Goal: Transaction & Acquisition: Obtain resource

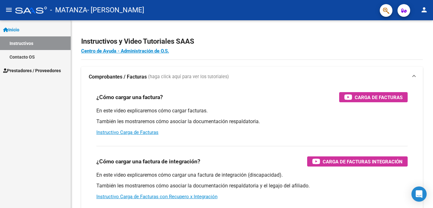
click at [17, 29] on span "Inicio" at bounding box center [11, 29] width 16 height 7
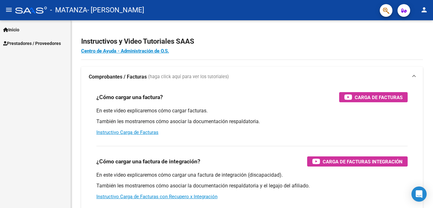
click at [9, 10] on mat-icon "menu" at bounding box center [9, 10] width 8 height 8
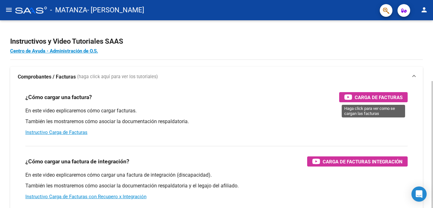
click at [369, 98] on span "Carga de Facturas" at bounding box center [379, 98] width 48 height 8
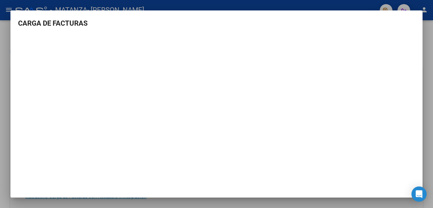
click at [428, 30] on div at bounding box center [216, 104] width 433 height 208
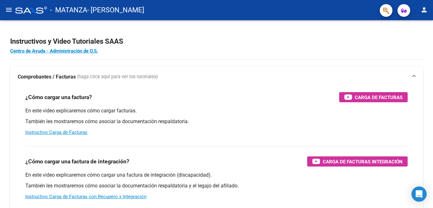
click at [7, 12] on mat-icon "menu" at bounding box center [9, 10] width 8 height 8
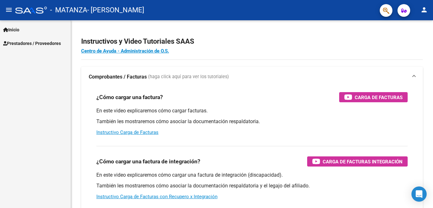
click at [18, 42] on span "Prestadores / Proveedores" at bounding box center [32, 43] width 58 height 7
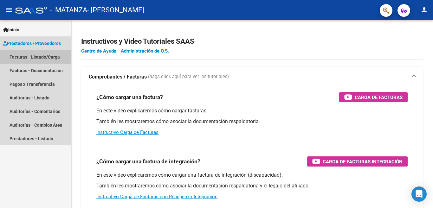
click at [21, 56] on link "Facturas - Listado/Carga" at bounding box center [35, 57] width 71 height 14
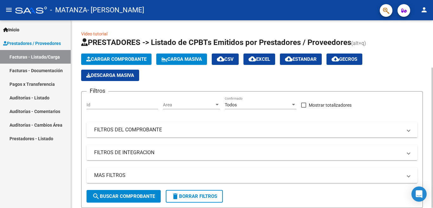
click at [96, 55] on button "Cargar Comprobante" at bounding box center [116, 59] width 70 height 11
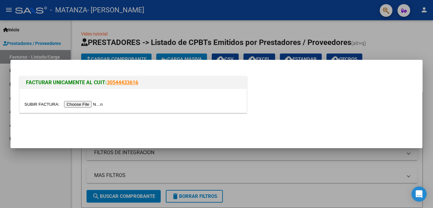
click at [89, 103] on input "file" at bounding box center [64, 104] width 80 height 7
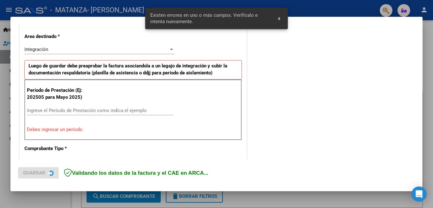
scroll to position [153, 0]
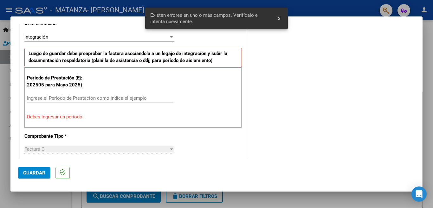
click at [145, 96] on input "Ingrese el Período de Prestación como indica el ejemplo" at bounding box center [100, 98] width 147 height 6
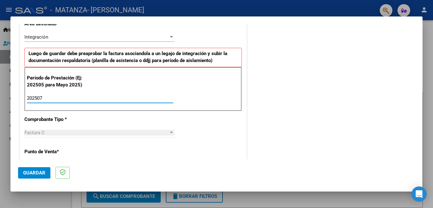
type input "202507"
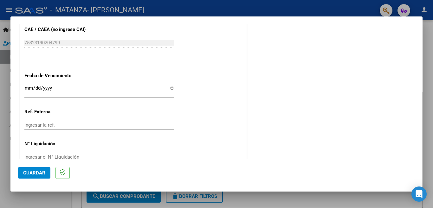
scroll to position [415, 0]
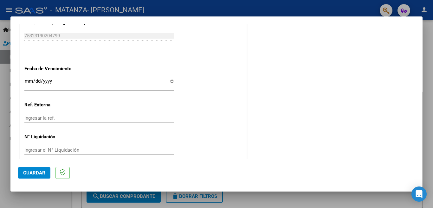
click at [169, 79] on input "Ingresar la fecha" at bounding box center [99, 84] width 150 height 10
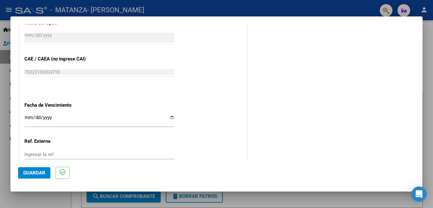
scroll to position [371, 0]
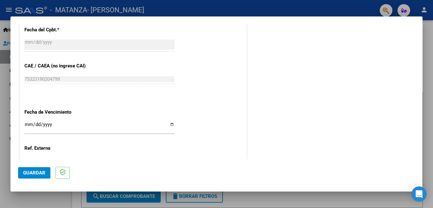
click at [165, 122] on input "[DATE]" at bounding box center [99, 127] width 150 height 10
click at [171, 122] on input "[DATE]" at bounding box center [99, 127] width 150 height 10
type input "[DATE]"
click at [41, 172] on span "Guardar" at bounding box center [34, 173] width 22 height 6
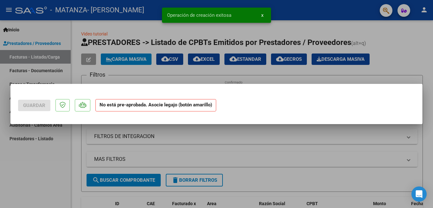
scroll to position [0, 0]
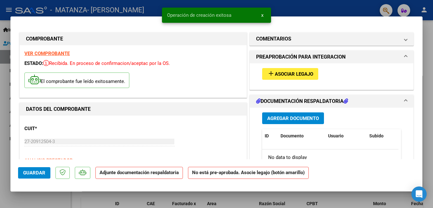
click at [301, 76] on span "Asociar Legajo" at bounding box center [294, 74] width 38 height 6
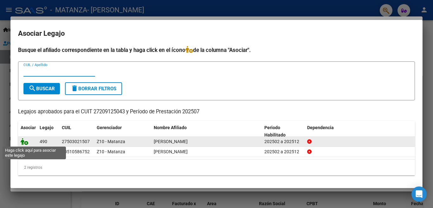
click at [22, 140] on icon at bounding box center [25, 141] width 8 height 7
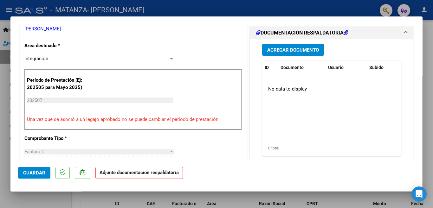
scroll to position [147, 0]
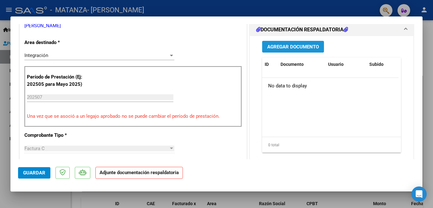
click at [311, 49] on span "Agregar Documento" at bounding box center [293, 47] width 52 height 6
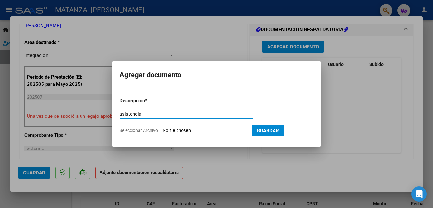
type input "asistencia"
click at [170, 129] on input "Seleccionar Archivo" at bounding box center [205, 131] width 84 height 6
type input "C:\fakepath\img371.jpg"
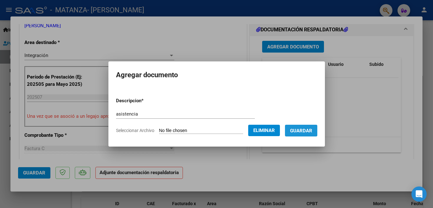
click at [300, 130] on span "Guardar" at bounding box center [301, 131] width 22 height 6
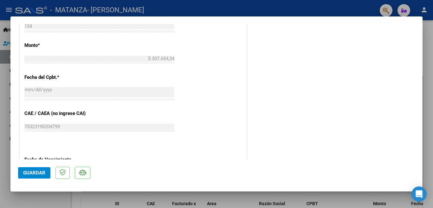
scroll to position [424, 0]
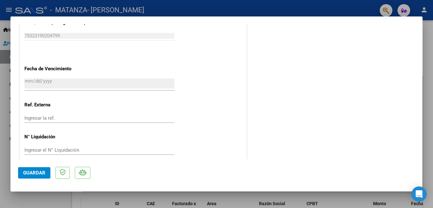
click at [34, 173] on span "Guardar" at bounding box center [34, 173] width 22 height 6
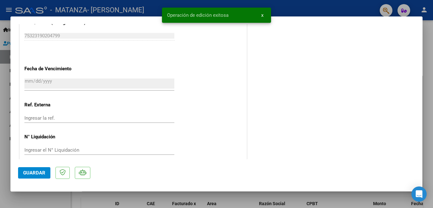
click at [9, 9] on div at bounding box center [216, 104] width 433 height 208
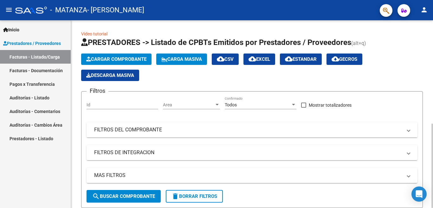
click at [113, 59] on span "Cargar Comprobante" at bounding box center [116, 59] width 60 height 6
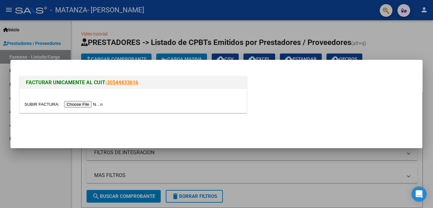
click at [93, 103] on input "file" at bounding box center [64, 104] width 80 height 7
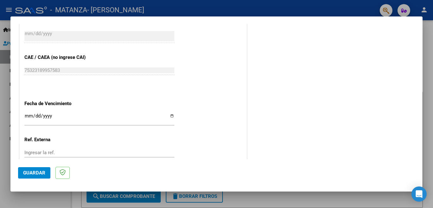
scroll to position [399, 0]
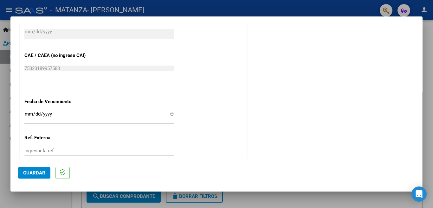
click at [170, 112] on input "Ingresar la fecha" at bounding box center [99, 117] width 150 height 10
type input "[DATE]"
click at [38, 171] on span "Guardar" at bounding box center [34, 173] width 22 height 6
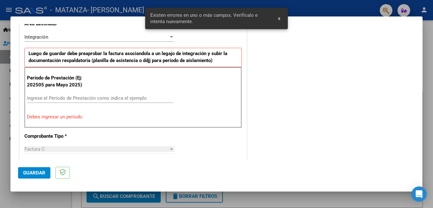
click at [60, 95] on div "Ingrese el Período de Prestación como indica el ejemplo" at bounding box center [100, 99] width 147 height 10
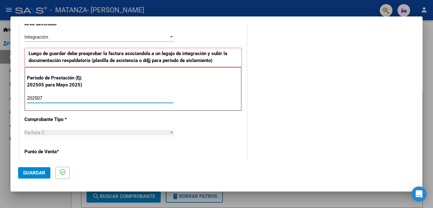
type input "202507"
click at [44, 172] on span "Guardar" at bounding box center [34, 173] width 22 height 6
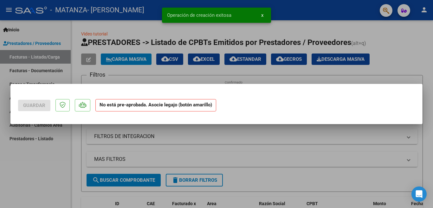
scroll to position [0, 0]
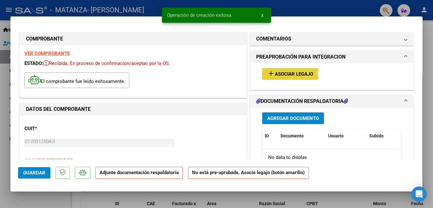
click at [300, 75] on span "Asociar Legajo" at bounding box center [294, 74] width 38 height 6
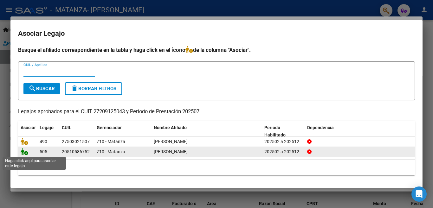
click at [25, 153] on icon at bounding box center [25, 151] width 8 height 7
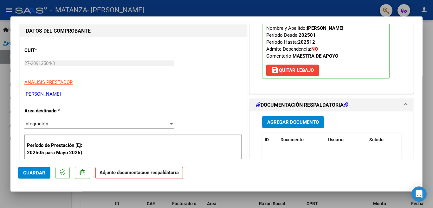
scroll to position [131, 0]
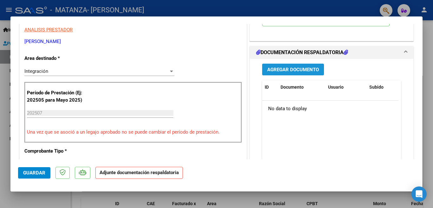
click at [308, 71] on span "Agregar Documento" at bounding box center [293, 70] width 52 height 6
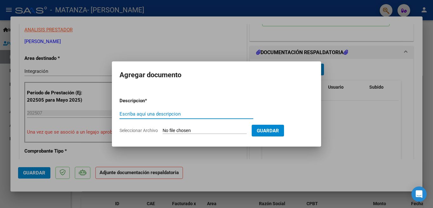
click at [233, 116] on input "Escriba aquí una descripcion" at bounding box center [187, 114] width 134 height 6
type input "asistencia"
click at [162, 129] on app-file-uploader "Seleccionar Archivo" at bounding box center [186, 131] width 132 height 6
click at [155, 130] on span "Seleccionar Archivo" at bounding box center [139, 130] width 38 height 5
click at [163, 130] on input "Seleccionar Archivo" at bounding box center [205, 131] width 84 height 6
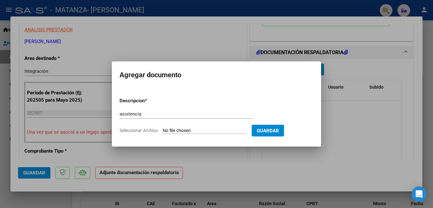
type input "C:\fakepath\img372.jpg"
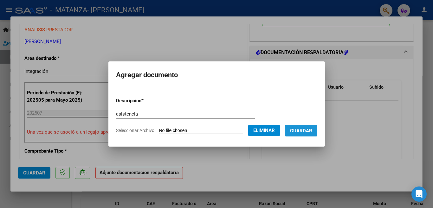
click at [297, 125] on button "Guardar" at bounding box center [301, 131] width 32 height 12
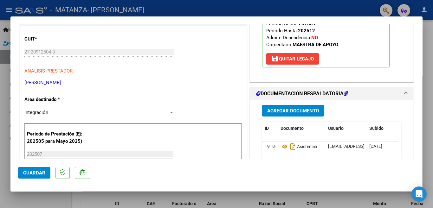
scroll to position [273, 0]
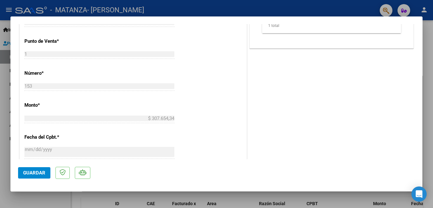
click at [41, 173] on span "Guardar" at bounding box center [34, 173] width 22 height 6
click at [7, 7] on div at bounding box center [216, 104] width 433 height 208
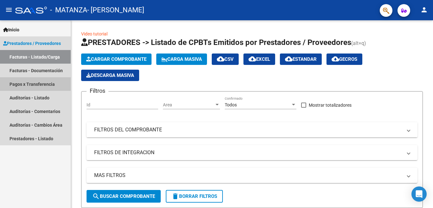
click at [31, 84] on link "Pagos x Transferencia" at bounding box center [35, 84] width 71 height 14
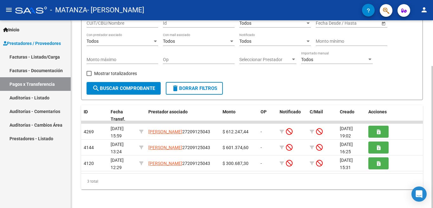
scroll to position [61, 0]
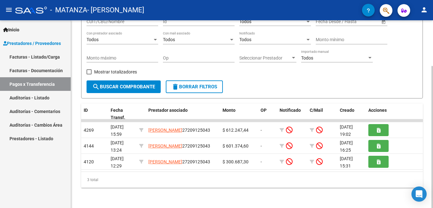
click at [428, 120] on div at bounding box center [433, 137] width 2 height 142
click at [428, 130] on div at bounding box center [433, 137] width 2 height 142
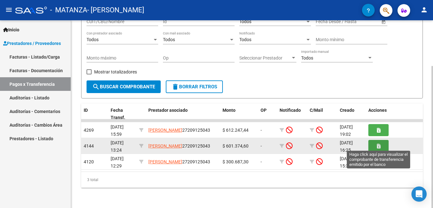
click at [379, 147] on icon "button" at bounding box center [378, 146] width 3 height 5
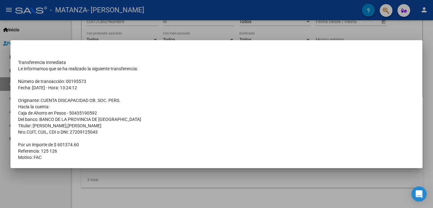
click at [428, 69] on div at bounding box center [216, 104] width 433 height 208
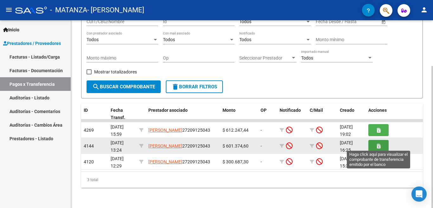
click at [382, 146] on button "button" at bounding box center [379, 146] width 20 height 12
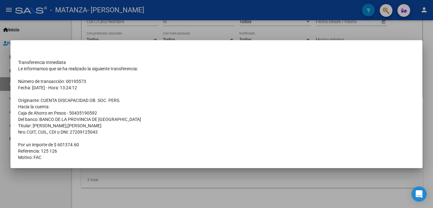
click at [428, 58] on div at bounding box center [216, 104] width 433 height 208
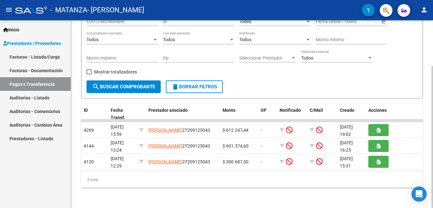
click at [428, 100] on div at bounding box center [433, 137] width 2 height 142
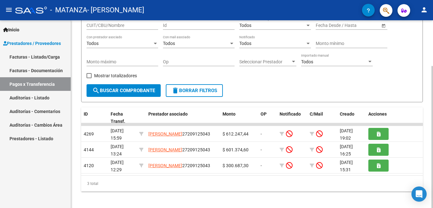
scroll to position [56, 0]
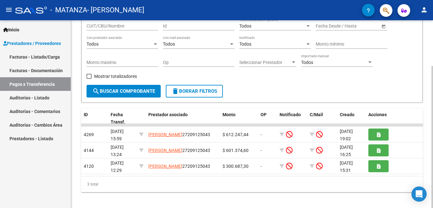
click at [428, 96] on div at bounding box center [433, 137] width 2 height 142
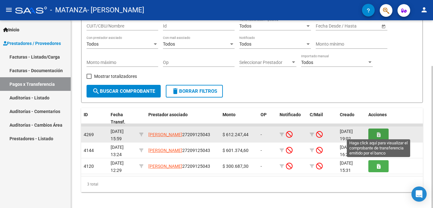
click at [378, 134] on icon "button" at bounding box center [378, 135] width 3 height 5
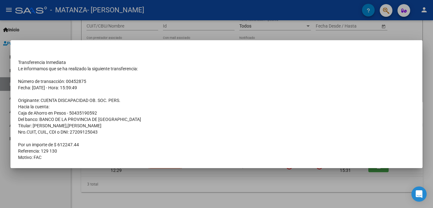
click at [428, 102] on div at bounding box center [216, 104] width 433 height 208
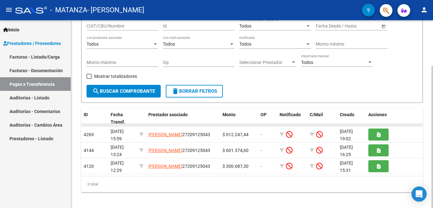
drag, startPoint x: 189, startPoint y: 125, endPoint x: 221, endPoint y: 127, distance: 31.8
click at [221, 127] on div at bounding box center [252, 125] width 342 height 3
drag, startPoint x: 157, startPoint y: 125, endPoint x: 78, endPoint y: 124, distance: 78.7
click at [78, 124] on div "PRESTADORES -> Pagos por Transferencia (alt+p) cloud_download Exportar CSV Impo…" at bounding box center [252, 88] width 362 height 249
click at [75, 124] on div "PRESTADORES -> Pagos por Transferencia (alt+p) cloud_download Exportar CSV Impo…" at bounding box center [252, 88] width 362 height 249
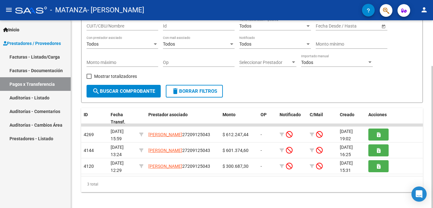
click at [122, 91] on span "search Buscar Comprobante" at bounding box center [123, 92] width 63 height 6
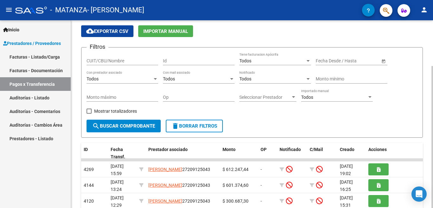
scroll to position [21, 0]
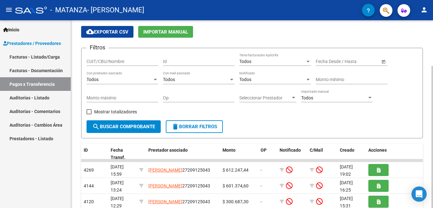
click at [428, 43] on div "PRESTADORES -> Pagos por Transferencia (alt+p) cloud_download Exportar CSV Impo…" at bounding box center [253, 124] width 364 height 249
click at [128, 122] on button "search Buscar Comprobante" at bounding box center [124, 127] width 74 height 13
click at [321, 63] on input "text" at bounding box center [327, 61] width 23 height 5
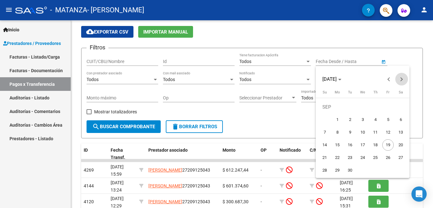
click at [402, 77] on span "Next month" at bounding box center [402, 79] width 13 height 13
click at [389, 77] on span "Previous month" at bounding box center [389, 79] width 13 height 13
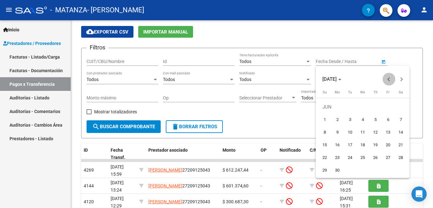
click at [389, 77] on span "Previous month" at bounding box center [389, 79] width 13 height 13
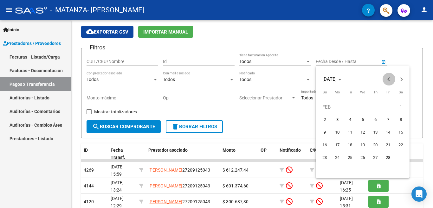
click at [389, 77] on span "Previous month" at bounding box center [389, 79] width 13 height 13
click at [402, 79] on button "Next month" at bounding box center [402, 79] width 13 height 13
click at [384, 62] on div at bounding box center [216, 104] width 433 height 208
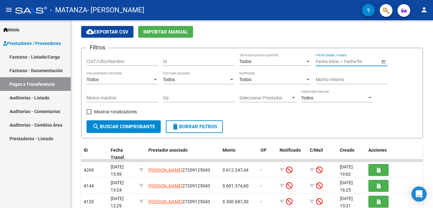
click at [384, 62] on span "Open calendar" at bounding box center [383, 61] width 15 height 15
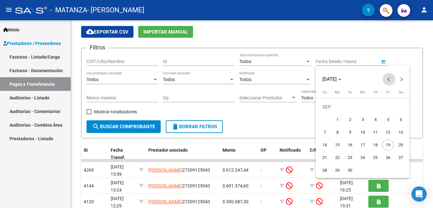
click at [389, 78] on span "Previous month" at bounding box center [389, 79] width 13 height 13
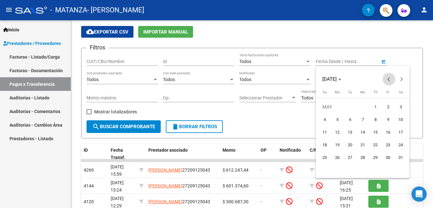
click at [389, 78] on span "Previous month" at bounding box center [389, 79] width 13 height 13
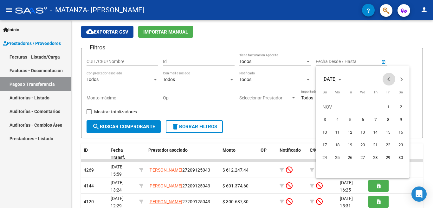
click at [389, 78] on span "Previous month" at bounding box center [389, 79] width 13 height 13
click at [400, 79] on button "Next month" at bounding box center [402, 79] width 13 height 13
click at [338, 119] on span "4" at bounding box center [337, 119] width 11 height 11
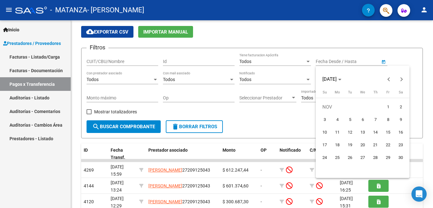
type input "[DATE]"
click at [394, 55] on div at bounding box center [216, 104] width 433 height 208
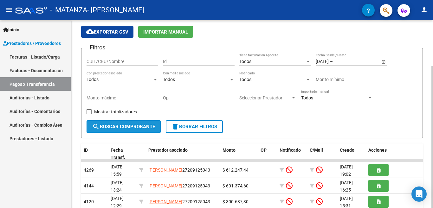
click at [149, 128] on span "search Buscar Comprobante" at bounding box center [123, 127] width 63 height 6
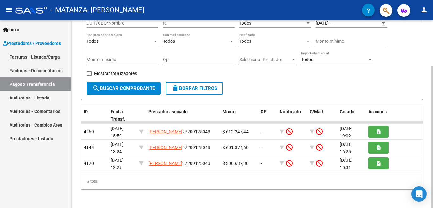
scroll to position [61, 0]
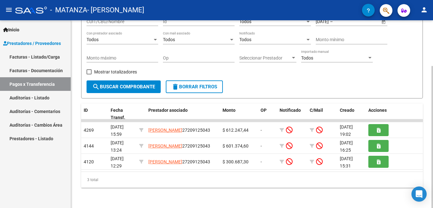
click at [428, 100] on div at bounding box center [433, 137] width 2 height 142
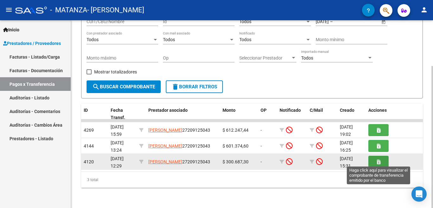
click at [377, 161] on button "button" at bounding box center [379, 162] width 20 height 12
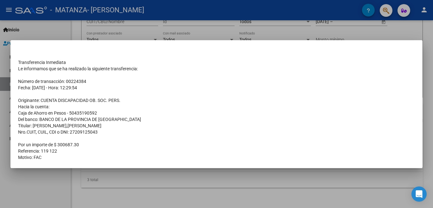
click at [428, 57] on div at bounding box center [216, 104] width 433 height 208
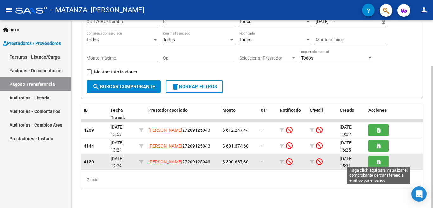
click at [378, 158] on button "button" at bounding box center [379, 162] width 20 height 12
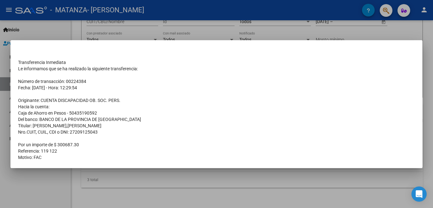
click at [427, 129] on div at bounding box center [216, 104] width 433 height 208
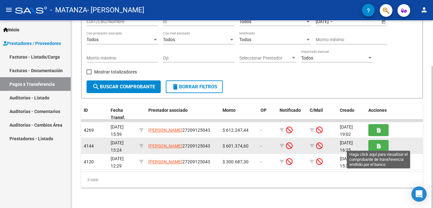
click at [382, 145] on button "button" at bounding box center [379, 146] width 20 height 12
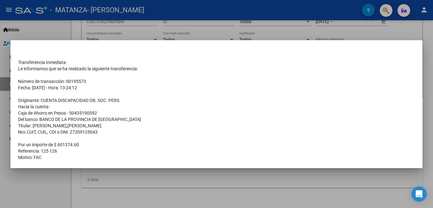
click at [427, 45] on div at bounding box center [216, 104] width 433 height 208
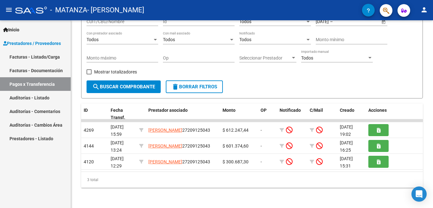
click at [427, 45] on div "PRESTADORES -> Pagos por Transferencia (alt+p) cloud_download Exportar CSV Impo…" at bounding box center [252, 84] width 362 height 249
click at [428, 165] on div at bounding box center [433, 137] width 2 height 142
click at [428, 179] on div at bounding box center [433, 137] width 2 height 142
click at [428, 158] on div at bounding box center [433, 137] width 2 height 142
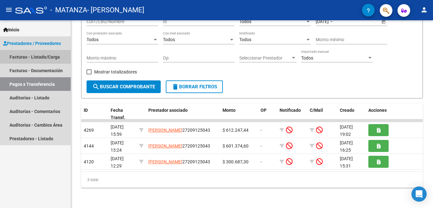
click at [53, 57] on link "Facturas - Listado/Carga" at bounding box center [35, 57] width 71 height 14
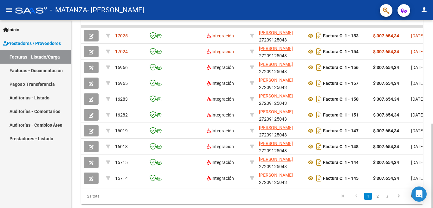
scroll to position [231, 0]
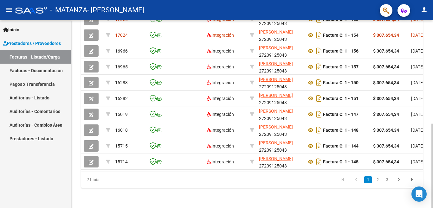
click at [428, 201] on div at bounding box center [433, 166] width 2 height 84
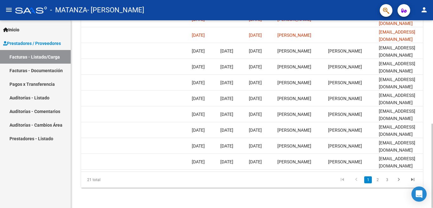
scroll to position [0, 995]
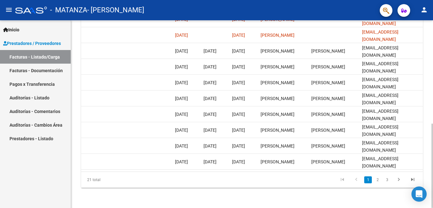
click at [428, 174] on div at bounding box center [433, 166] width 2 height 84
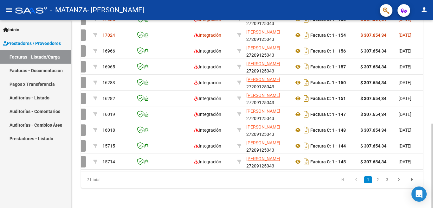
scroll to position [0, 0]
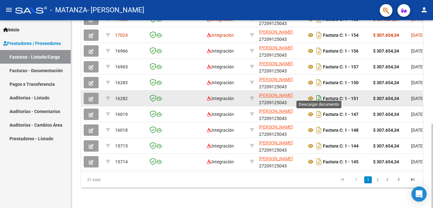
click at [321, 94] on icon "Descargar documento" at bounding box center [319, 99] width 8 height 10
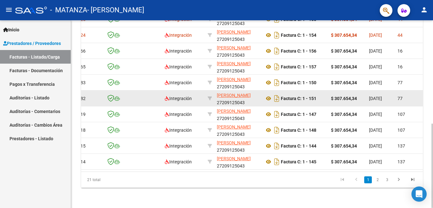
scroll to position [0, 44]
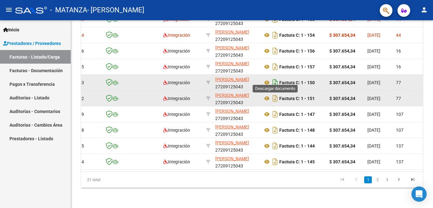
click at [275, 78] on icon "Descargar documento" at bounding box center [275, 83] width 8 height 10
click at [275, 79] on icon at bounding box center [274, 82] width 7 height 7
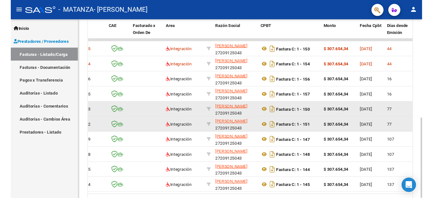
scroll to position [194, 0]
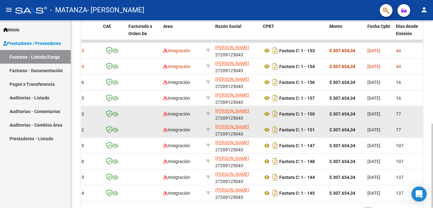
click at [428, 124] on div at bounding box center [433, 166] width 2 height 84
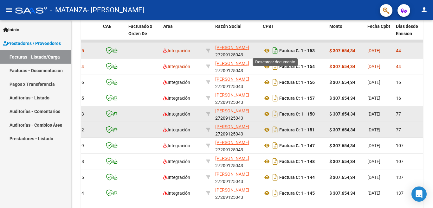
click at [275, 52] on icon "Descargar documento" at bounding box center [275, 51] width 8 height 10
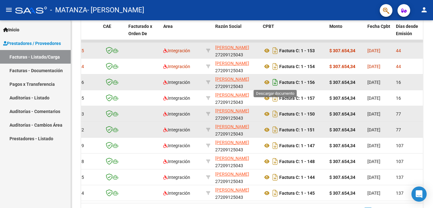
click at [275, 82] on icon "Descargar documento" at bounding box center [275, 82] width 8 height 10
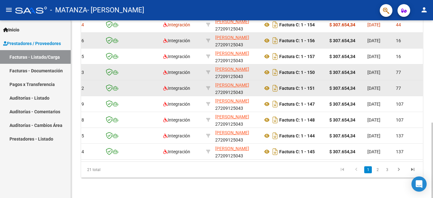
scroll to position [241, 0]
click at [428, 142] on div at bounding box center [433, 159] width 2 height 75
click at [378, 170] on link "2" at bounding box center [378, 169] width 8 height 7
click at [428, 142] on div at bounding box center [433, 159] width 2 height 75
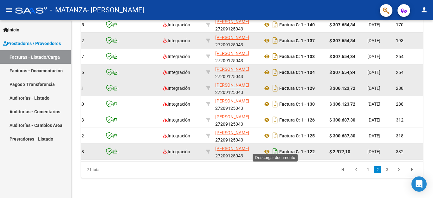
click at [274, 148] on icon "Descargar documento" at bounding box center [275, 152] width 8 height 10
click at [274, 148] on icon at bounding box center [274, 151] width 7 height 7
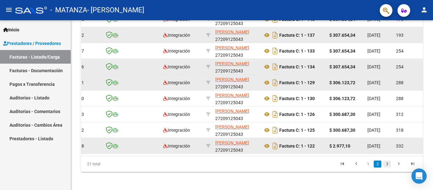
click at [389, 168] on link "3" at bounding box center [388, 164] width 8 height 7
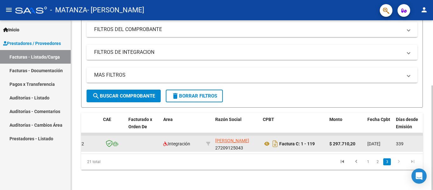
click at [428, 121] on div at bounding box center [433, 138] width 2 height 105
click at [276, 139] on icon "Descargar documento" at bounding box center [275, 144] width 8 height 10
click at [379, 162] on link "2" at bounding box center [378, 162] width 8 height 7
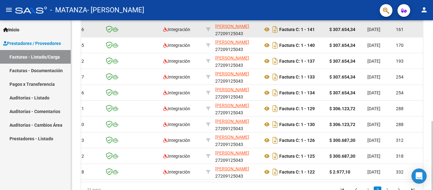
scroll to position [249, 0]
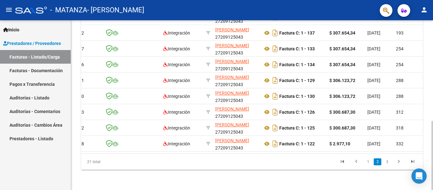
click at [428, 190] on html "menu - MATANZA - [PERSON_NAME] person Inicio Instructivos Contacto OS Prestador…" at bounding box center [216, 95] width 433 height 190
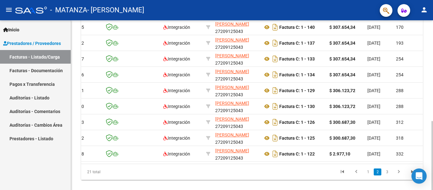
scroll to position [227, 0]
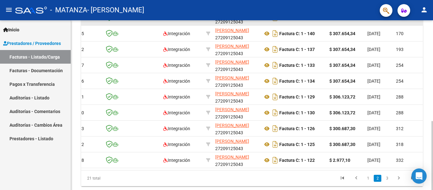
click at [293, 166] on div "Video tutorial PRESTADORES -> Listado de CPBTs Emitidos por Prestadores / Prove…" at bounding box center [253, -1] width 364 height 413
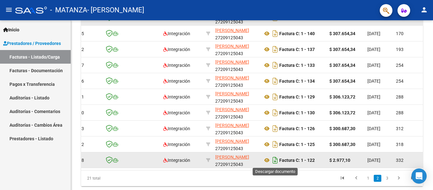
click at [277, 162] on icon "Descargar documento" at bounding box center [275, 160] width 8 height 10
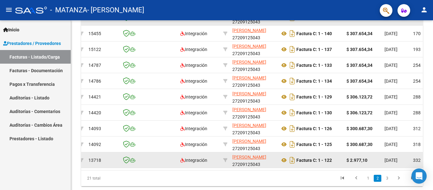
scroll to position [0, 0]
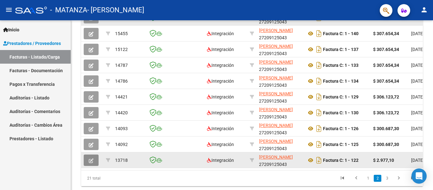
click at [90, 156] on button "button" at bounding box center [91, 160] width 15 height 11
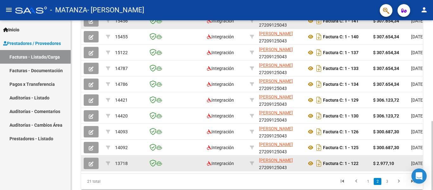
scroll to position [222, 0]
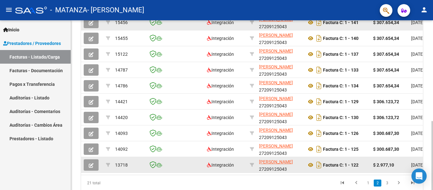
click at [428, 122] on div at bounding box center [433, 155] width 2 height 69
click at [91, 164] on icon "button" at bounding box center [91, 165] width 5 height 5
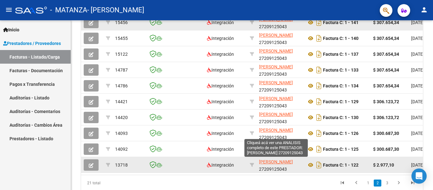
click at [272, 164] on span "[PERSON_NAME]" at bounding box center [276, 162] width 34 height 5
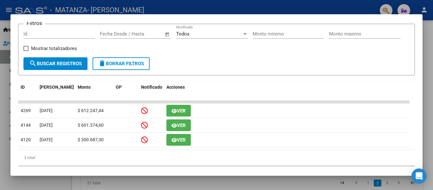
scroll to position [0, 0]
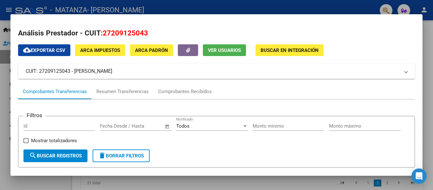
click at [328, 10] on div at bounding box center [216, 95] width 433 height 190
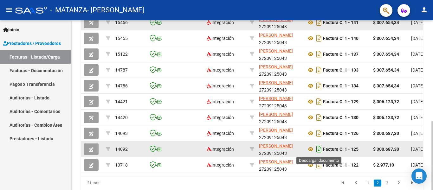
click at [318, 150] on icon "Descargar documento" at bounding box center [319, 149] width 8 height 10
click at [318, 150] on icon at bounding box center [318, 149] width 7 height 7
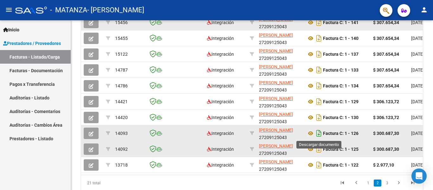
click at [318, 132] on icon "Descargar documento" at bounding box center [319, 133] width 8 height 10
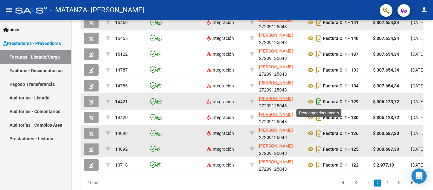
click at [319, 104] on icon "Descargar documento" at bounding box center [319, 102] width 8 height 10
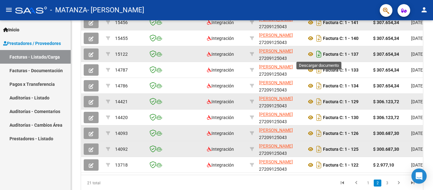
click at [321, 53] on icon "Descargar documento" at bounding box center [319, 54] width 8 height 10
click at [323, 53] on strong "Factura C: 1 - 137" at bounding box center [341, 54] width 36 height 5
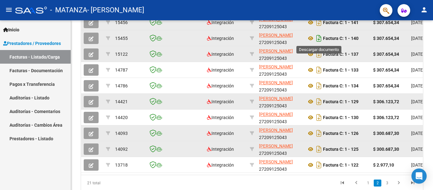
click at [318, 42] on icon "Descargar documento" at bounding box center [319, 38] width 8 height 10
click at [318, 40] on icon "Descargar documento" at bounding box center [319, 38] width 8 height 10
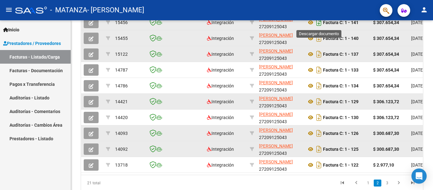
click at [319, 24] on icon "Descargar documento" at bounding box center [319, 22] width 8 height 10
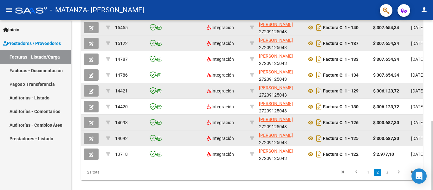
scroll to position [237, 0]
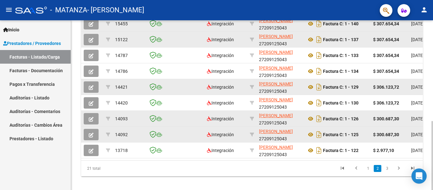
click at [428, 127] on div at bounding box center [433, 155] width 2 height 69
click at [369, 172] on link "1" at bounding box center [368, 168] width 8 height 7
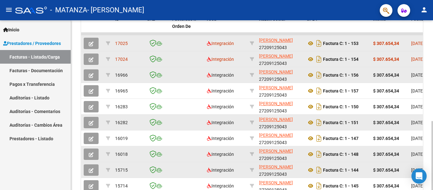
scroll to position [200, 0]
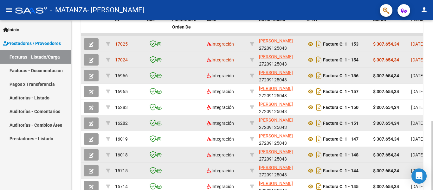
click at [428, 138] on div at bounding box center [433, 155] width 2 height 69
